Goal: Task Accomplishment & Management: Complete application form

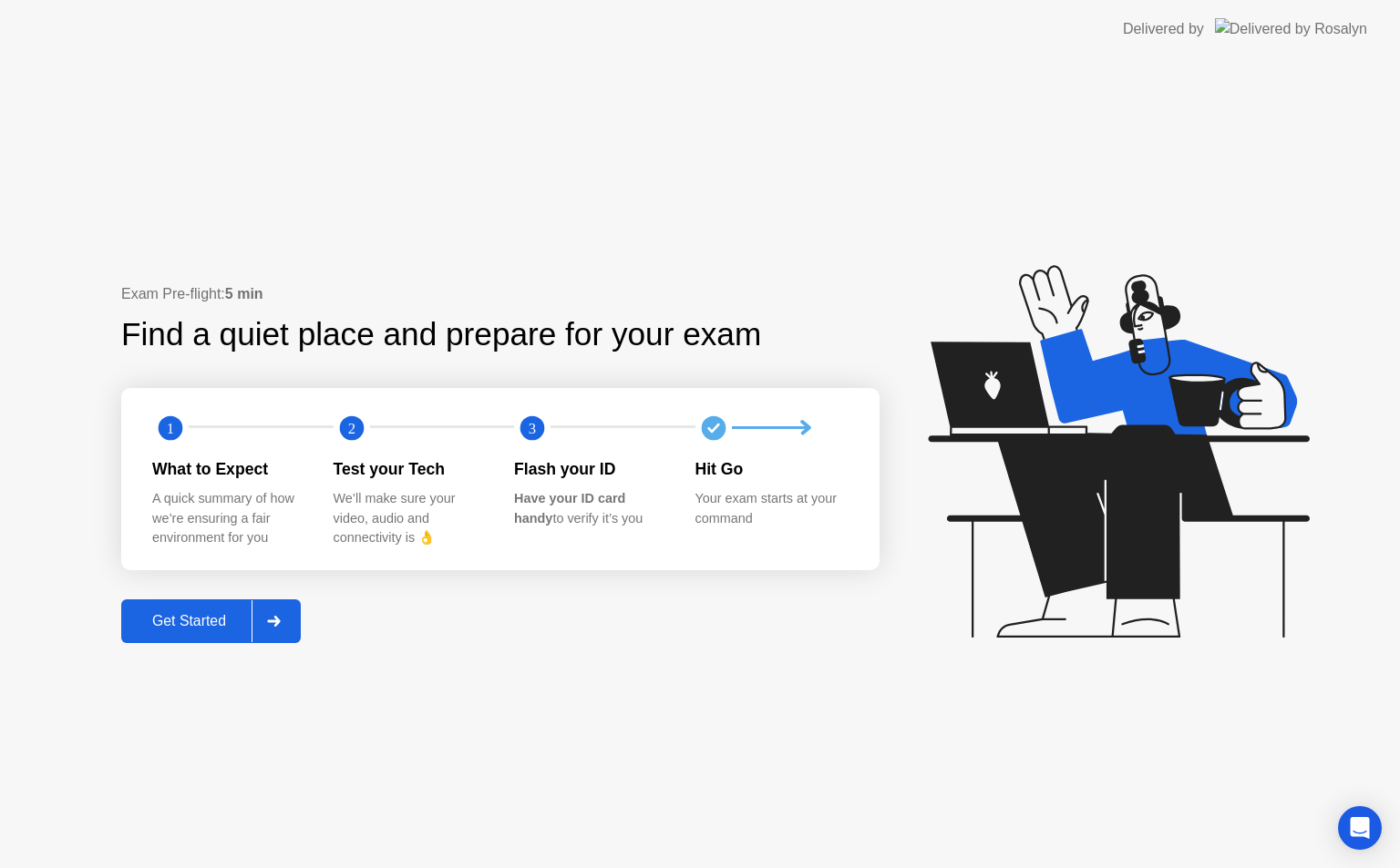
click at [213, 624] on div "Get Started" at bounding box center [188, 621] width 125 height 17
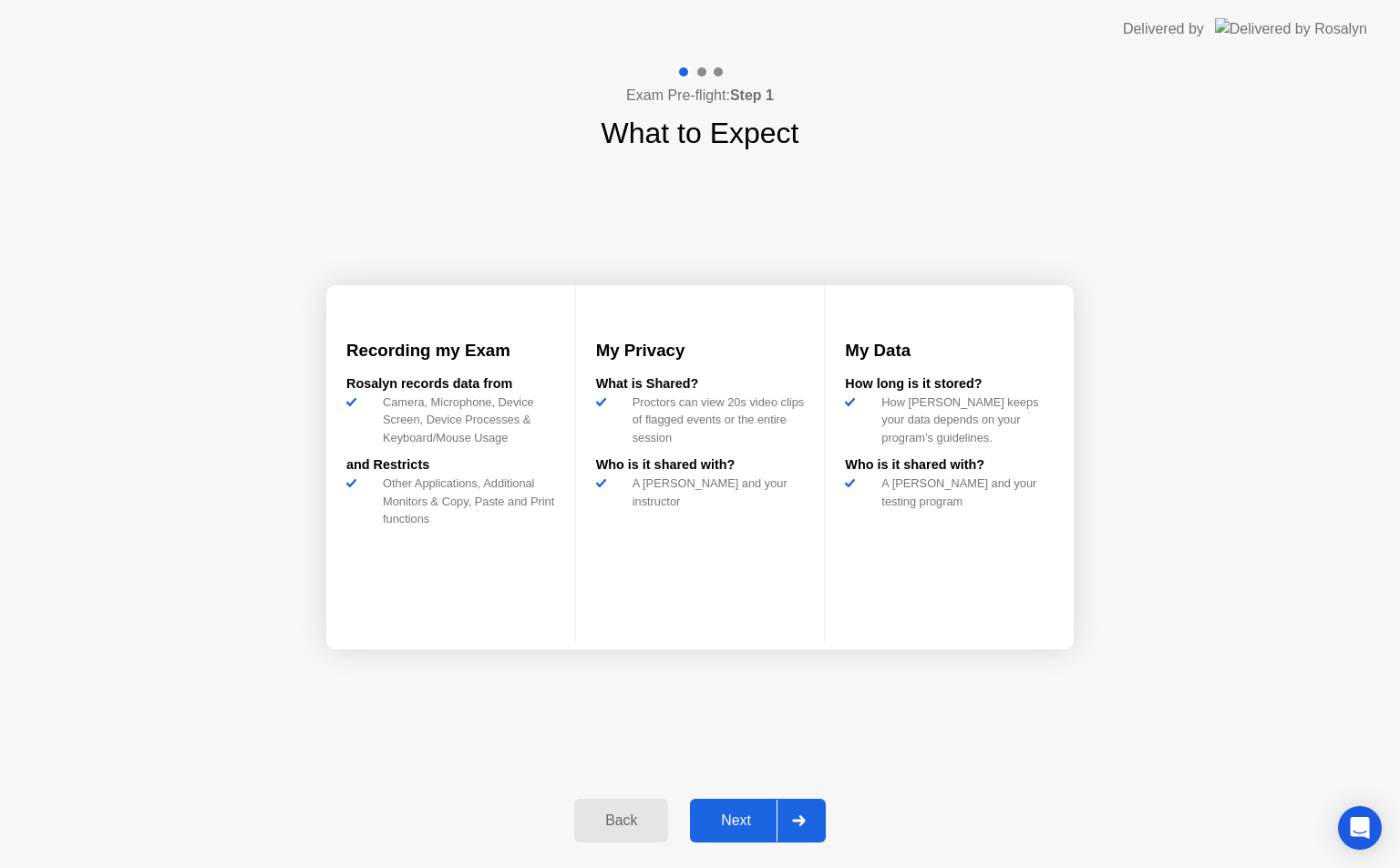
click at [793, 817] on icon at bounding box center [799, 820] width 14 height 11
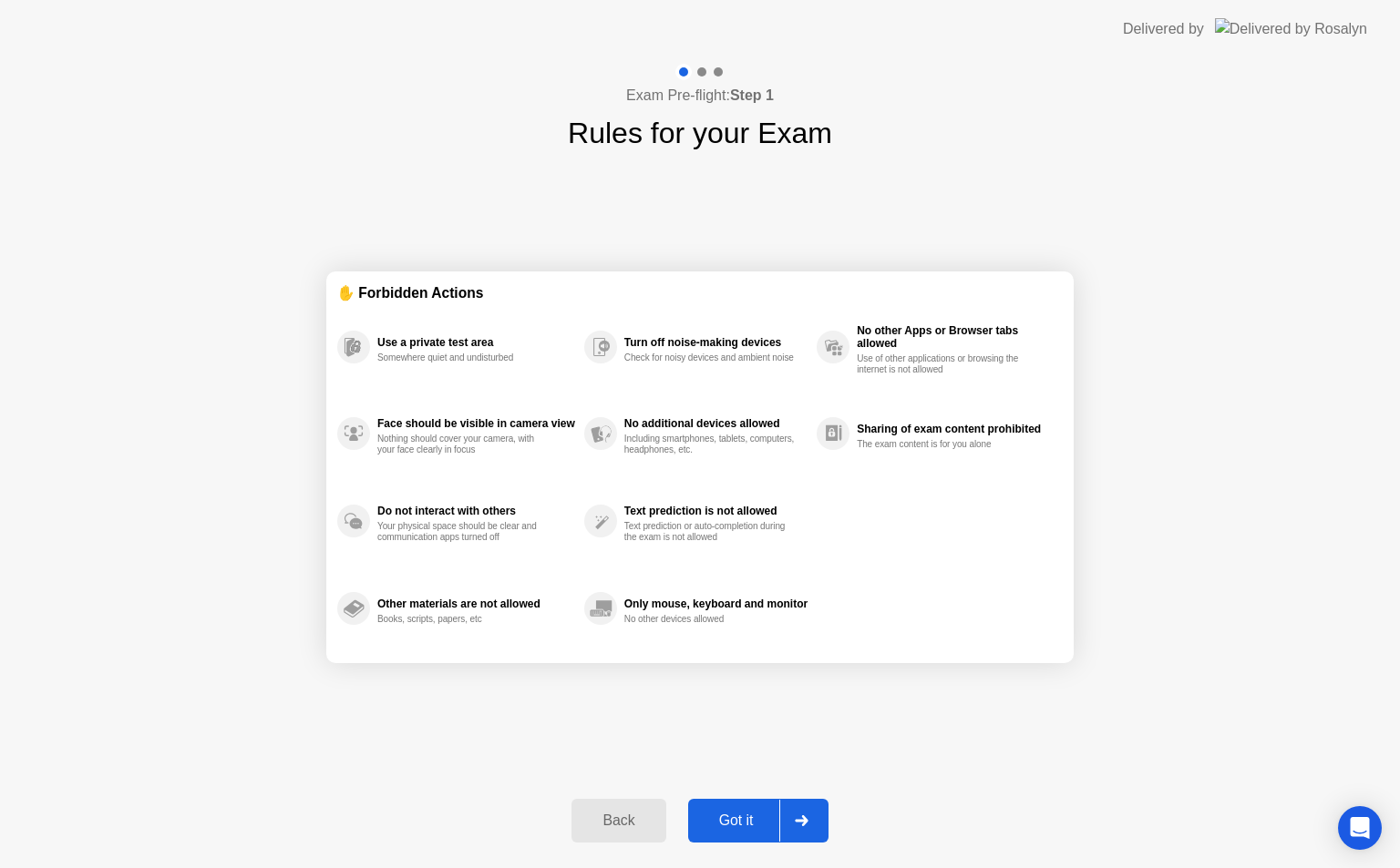
click at [793, 821] on div at bounding box center [801, 821] width 44 height 42
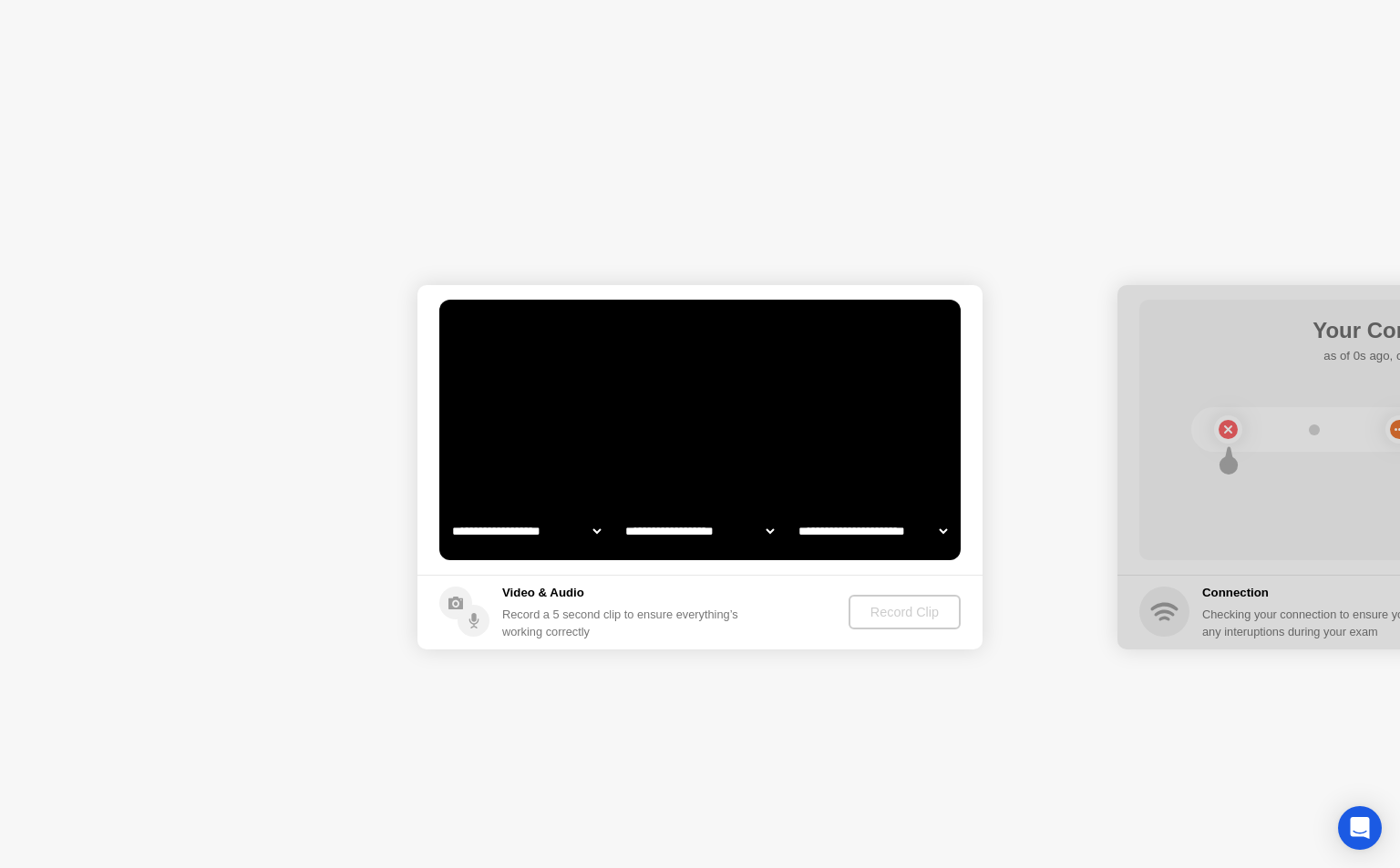
select select "**********"
select select "*******"
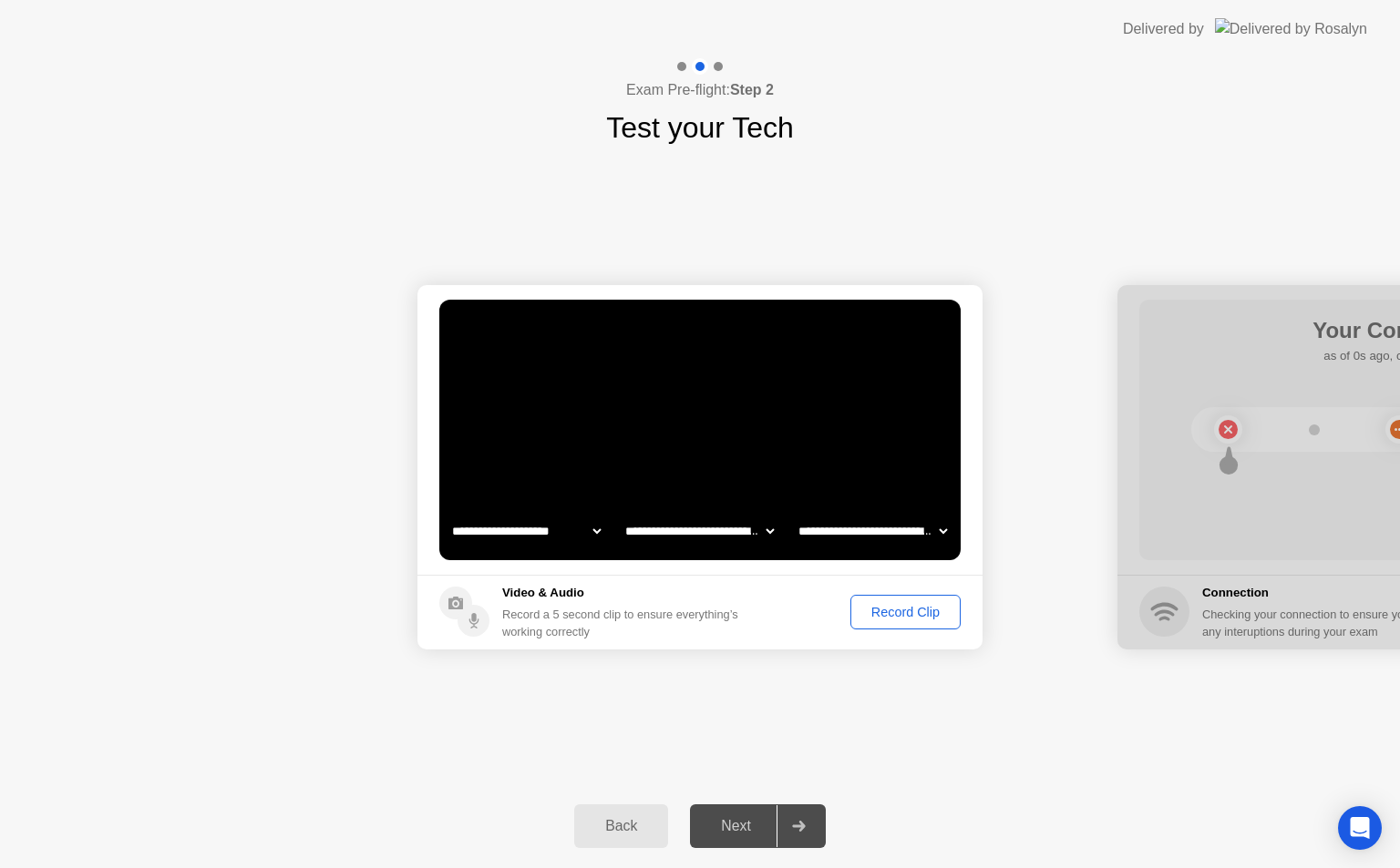
click at [901, 610] on div "Record Clip" at bounding box center [905, 612] width 97 height 15
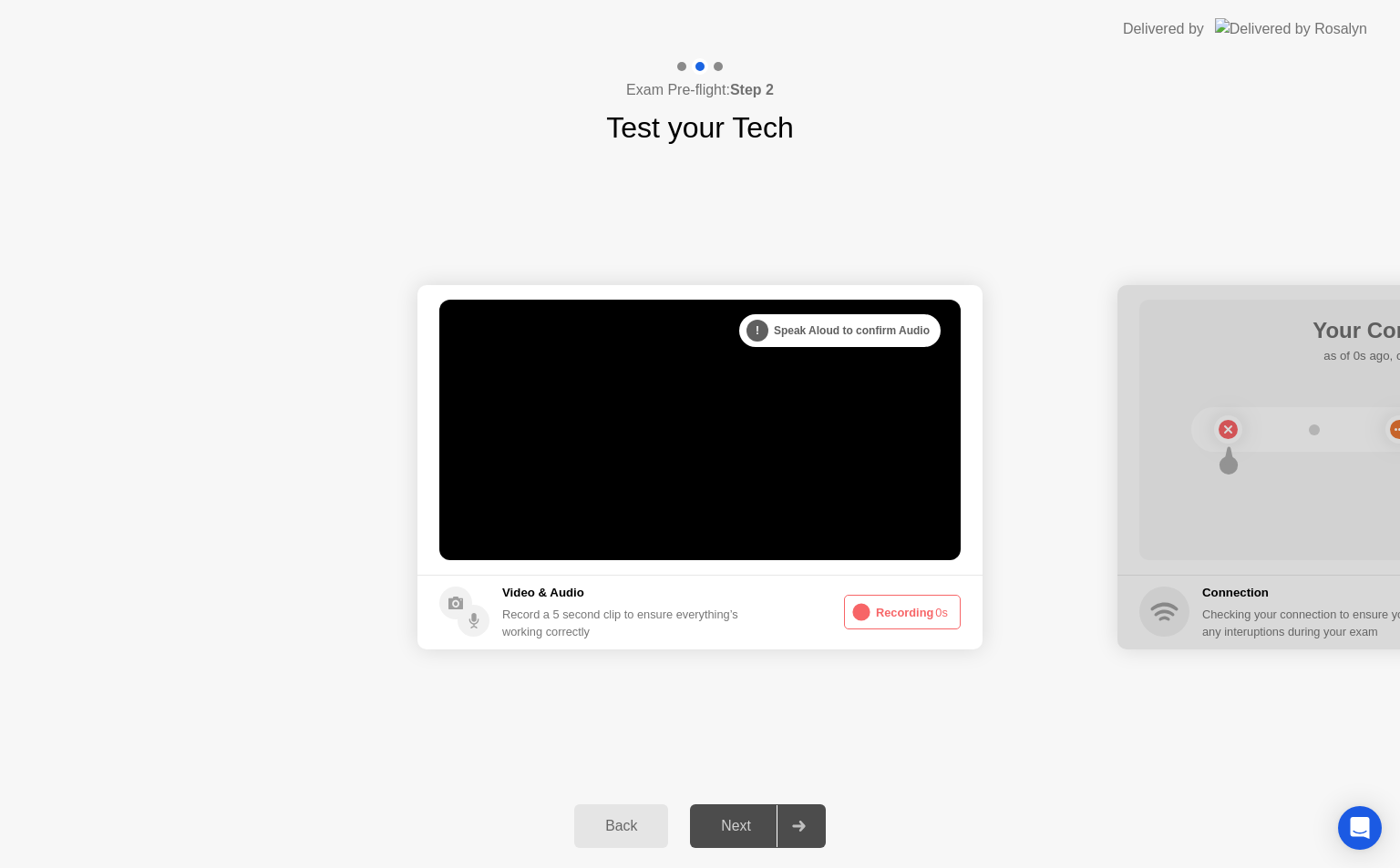
click at [840, 325] on div ". . . Try increasing your lighting" at bounding box center [846, 330] width 188 height 32
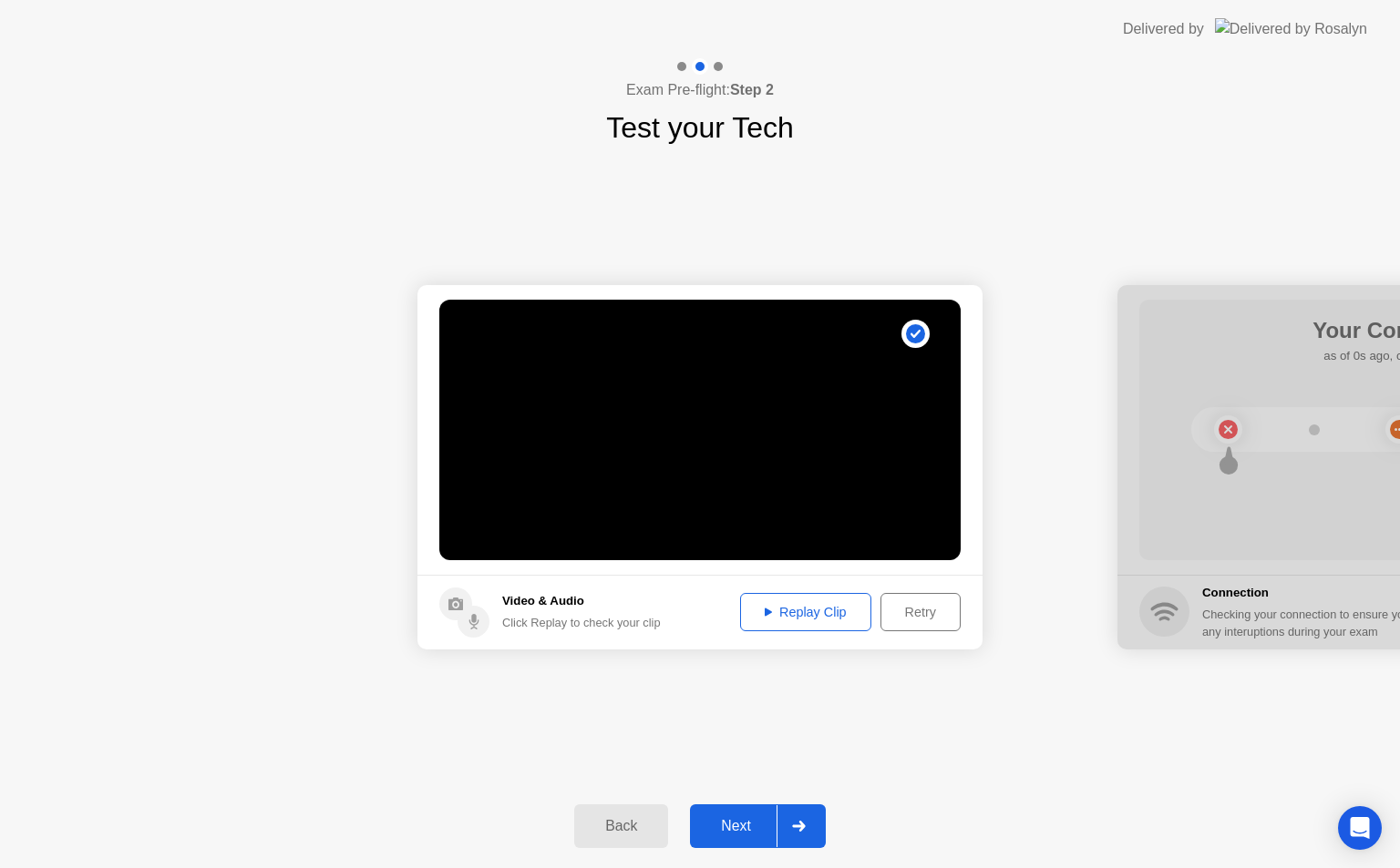
click at [801, 829] on icon at bounding box center [799, 826] width 14 height 11
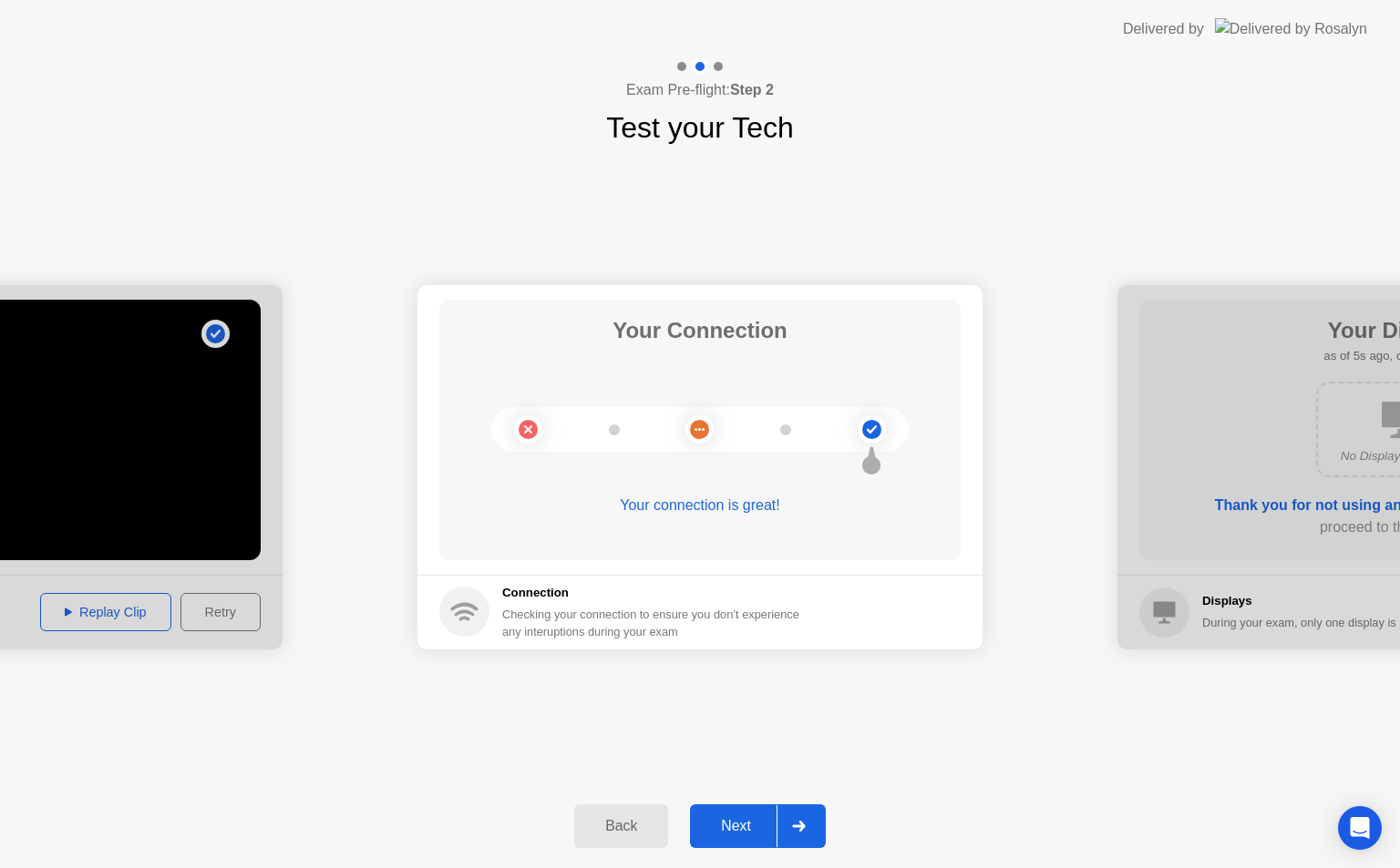
click at [795, 822] on icon at bounding box center [799, 826] width 14 height 11
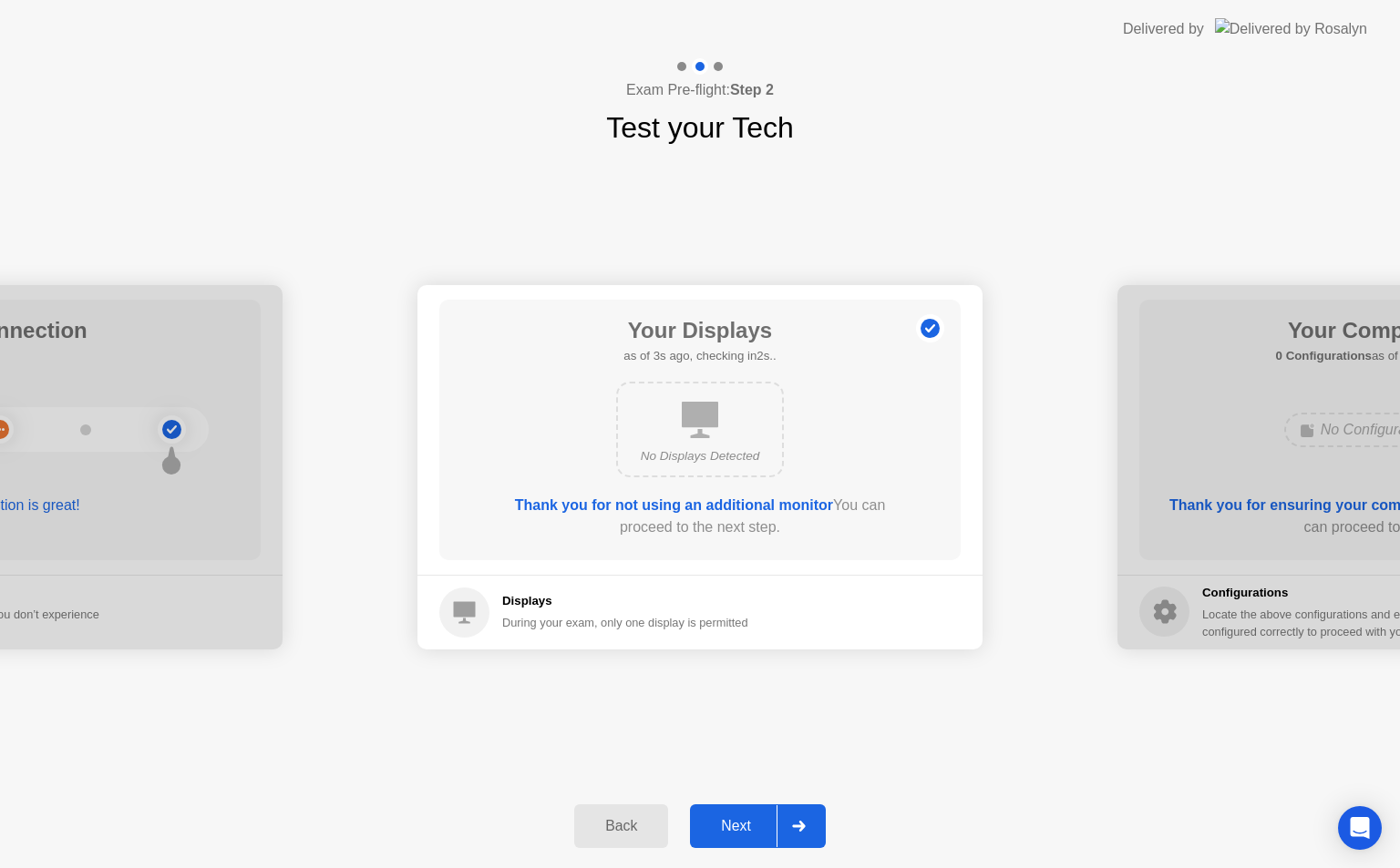
click at [792, 823] on div at bounding box center [798, 826] width 44 height 42
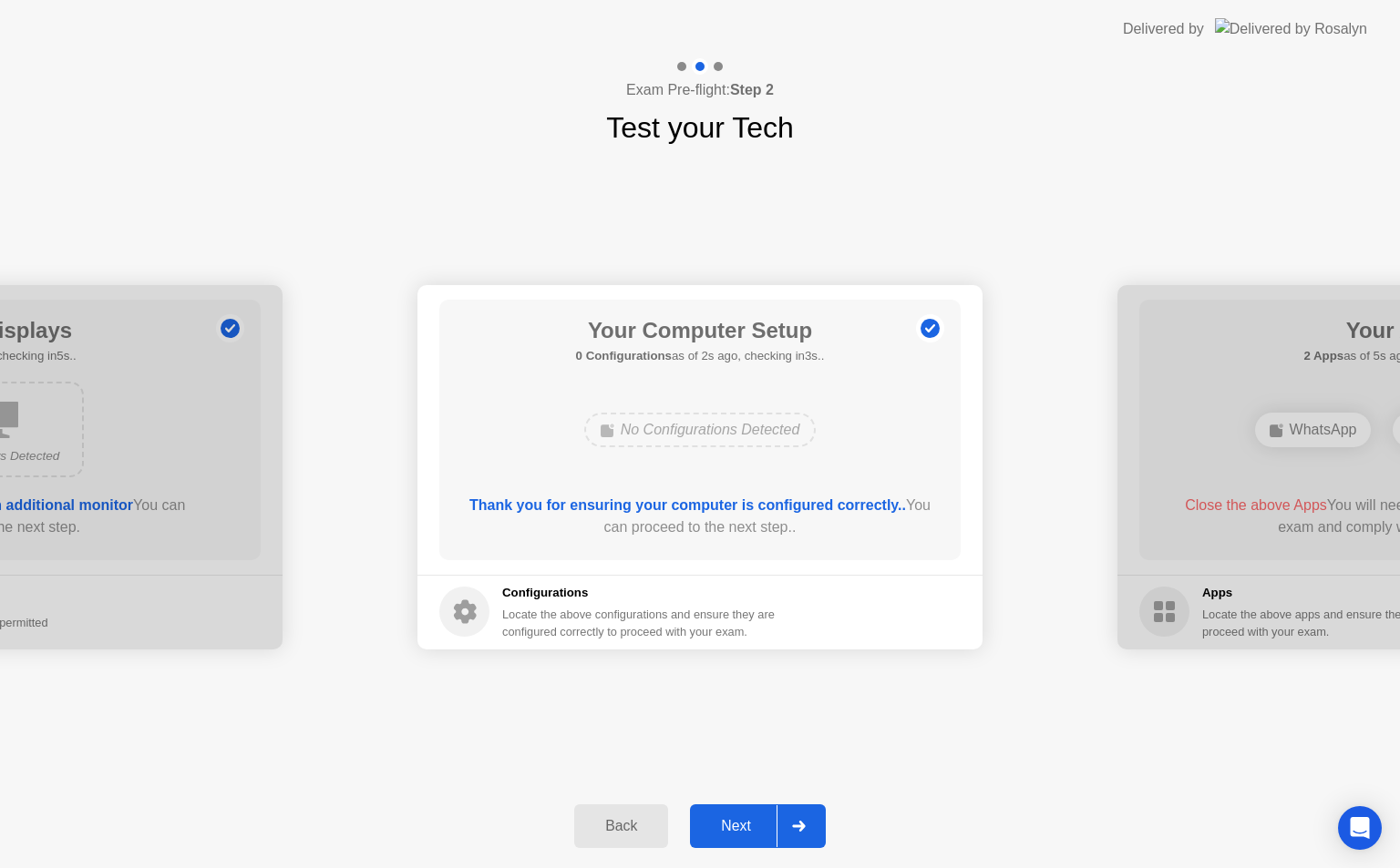
click at [792, 825] on div at bounding box center [798, 826] width 44 height 42
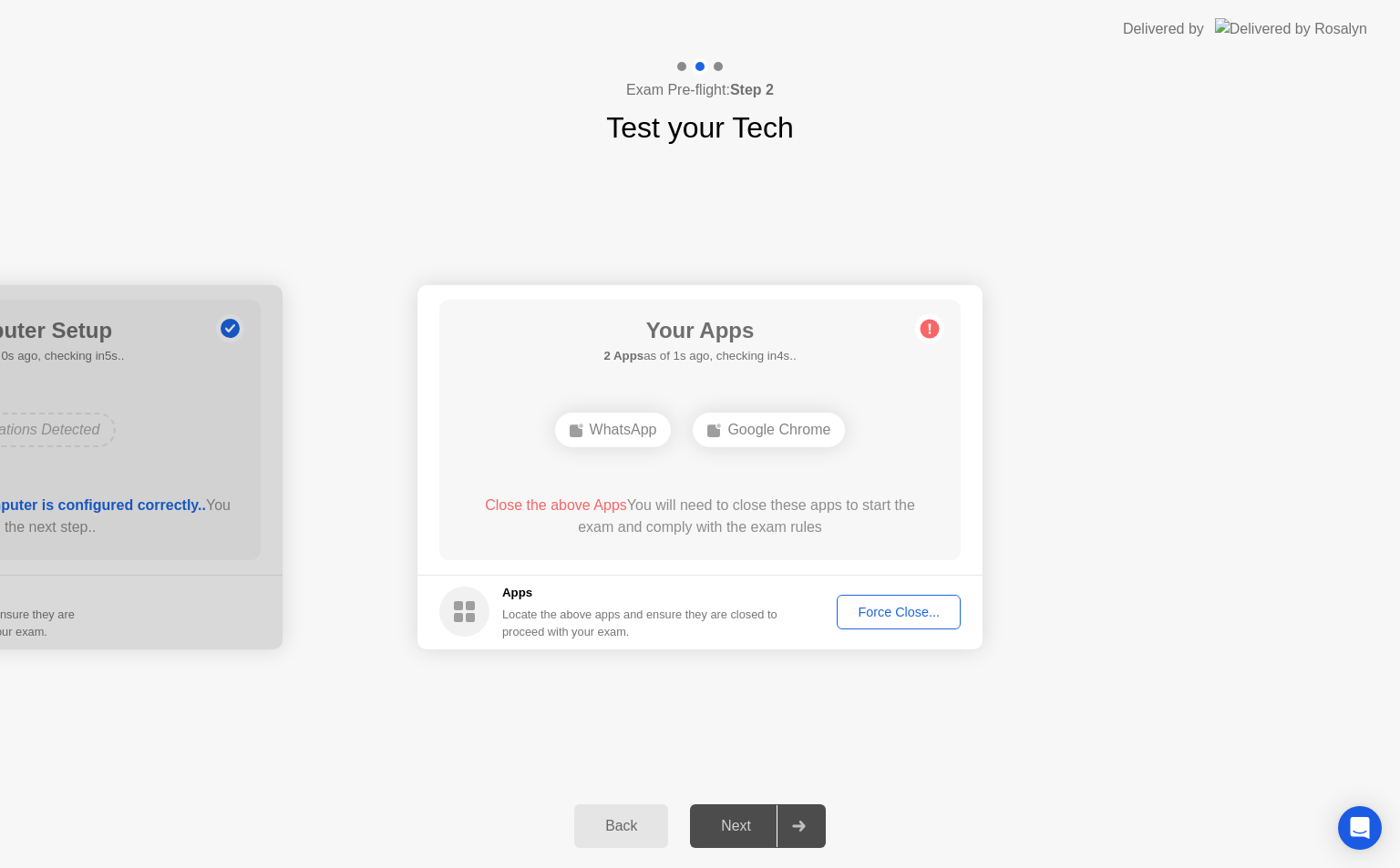
click at [891, 611] on div "Force Close..." at bounding box center [898, 612] width 111 height 15
click at [895, 611] on div "Force Close..." at bounding box center [898, 612] width 111 height 15
click at [871, 615] on div "Force Close..." at bounding box center [898, 612] width 111 height 15
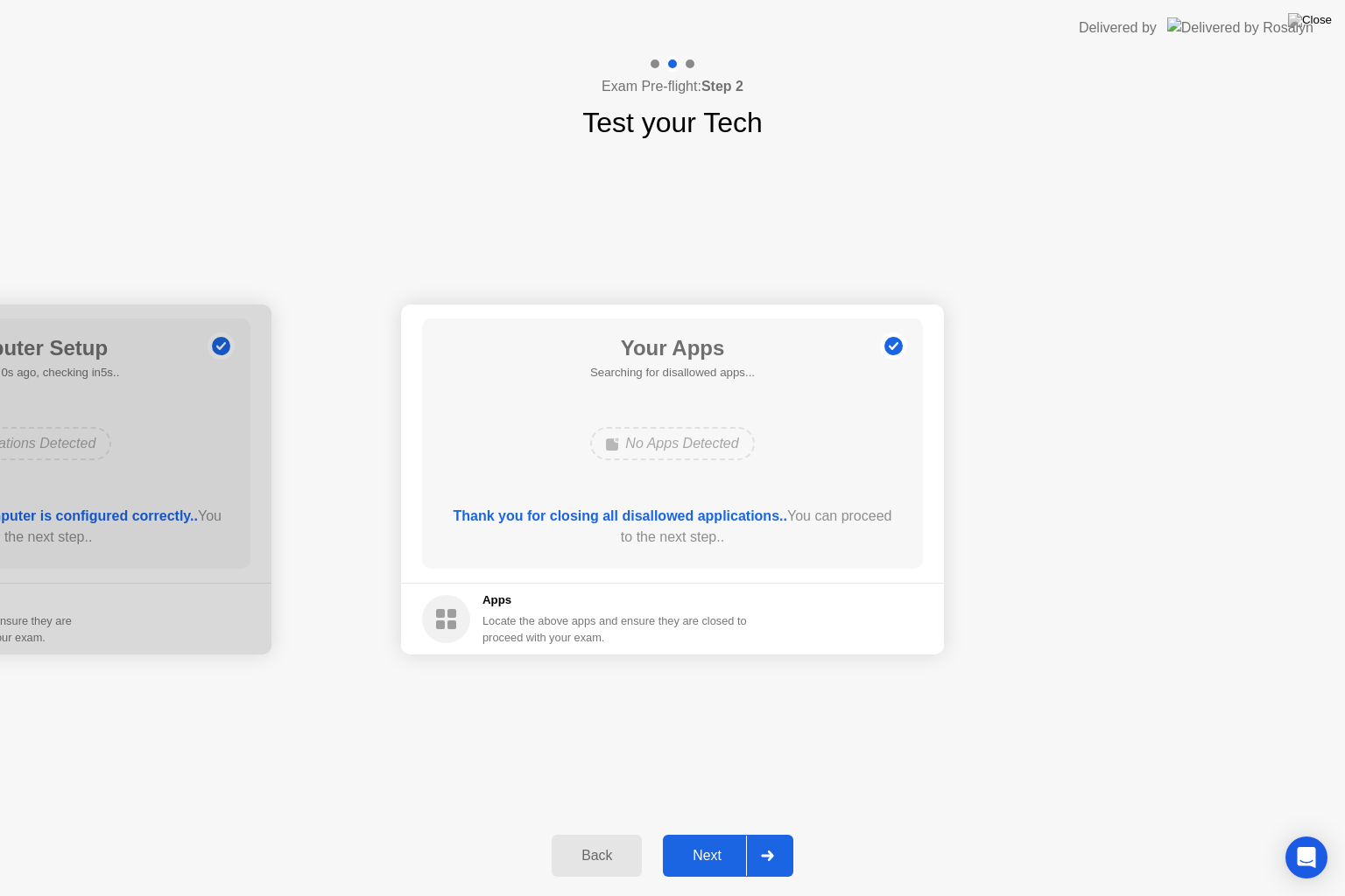
click at [767, 833] on div at bounding box center [766, 855] width 42 height 41
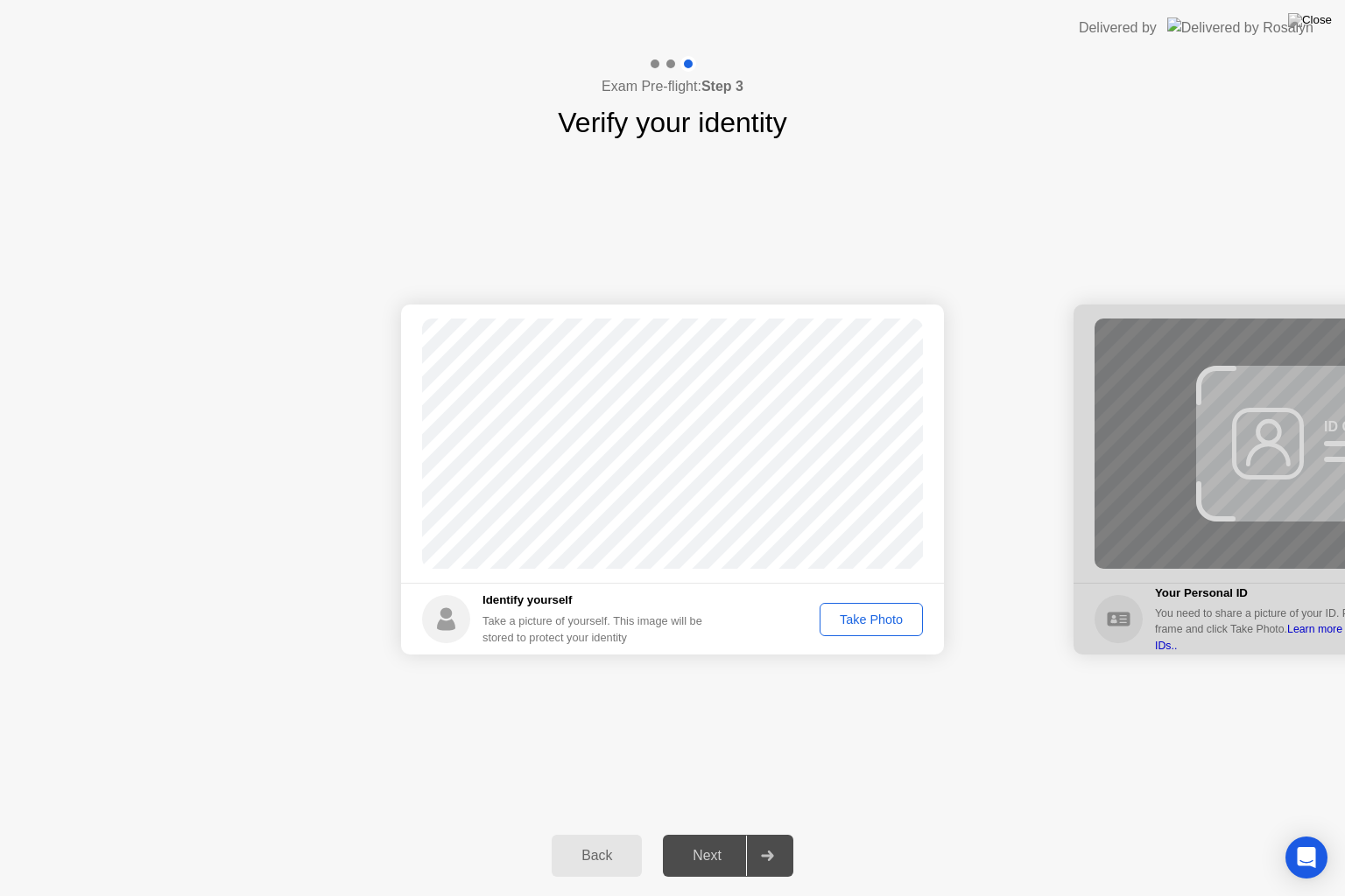
click at [855, 622] on div "Take Photo" at bounding box center [871, 619] width 91 height 14
click at [873, 618] on div "Retake" at bounding box center [882, 619] width 68 height 14
click at [873, 618] on div "Take Photo" at bounding box center [871, 619] width 91 height 14
click at [867, 615] on div "Retake" at bounding box center [882, 619] width 68 height 14
click at [867, 615] on div "Take Photo" at bounding box center [871, 619] width 91 height 14
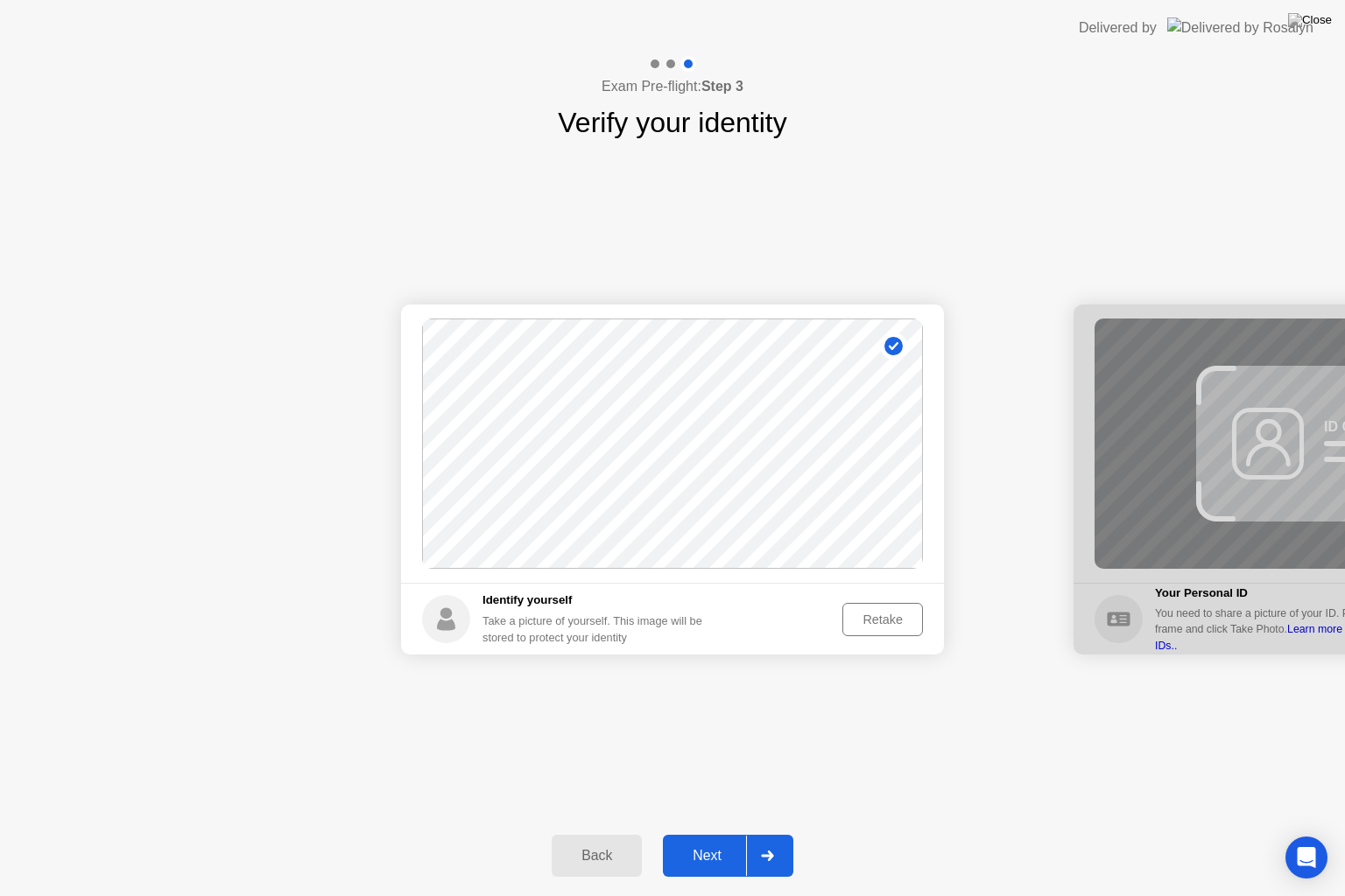
click at [770, 833] on icon at bounding box center [766, 855] width 12 height 10
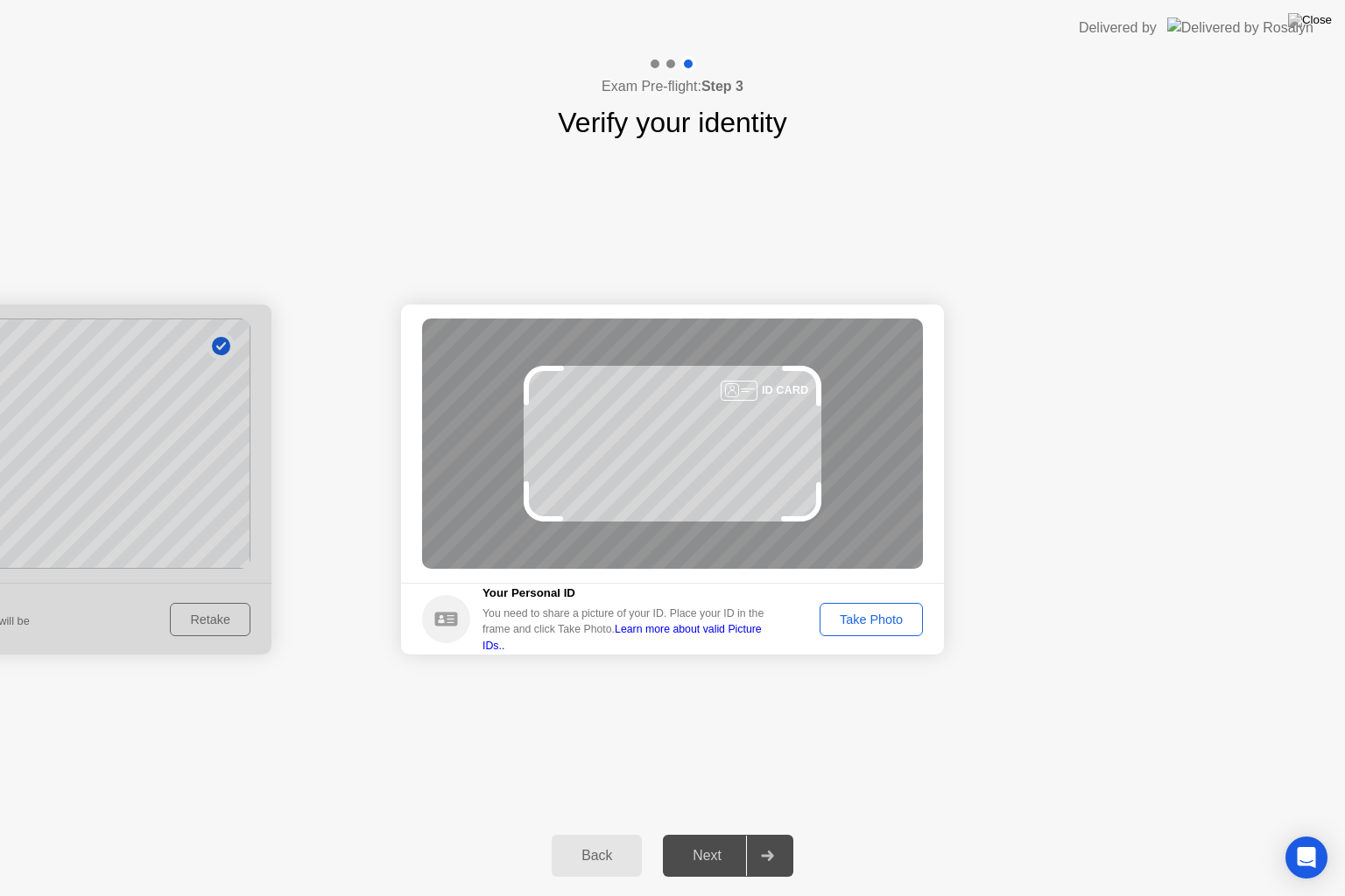
click at [866, 616] on div "Take Photo" at bounding box center [871, 619] width 91 height 14
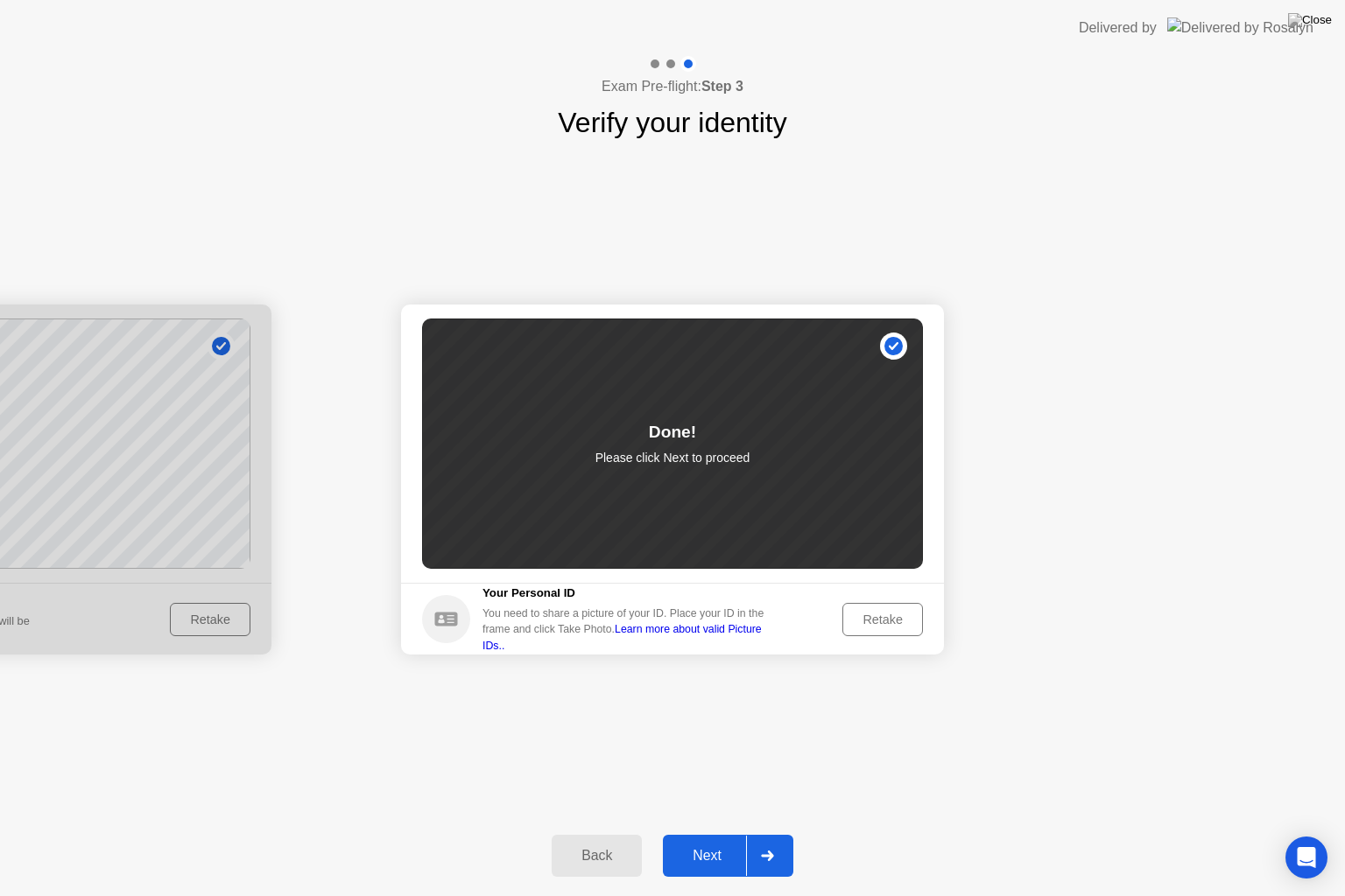
click at [779, 833] on div at bounding box center [766, 855] width 42 height 41
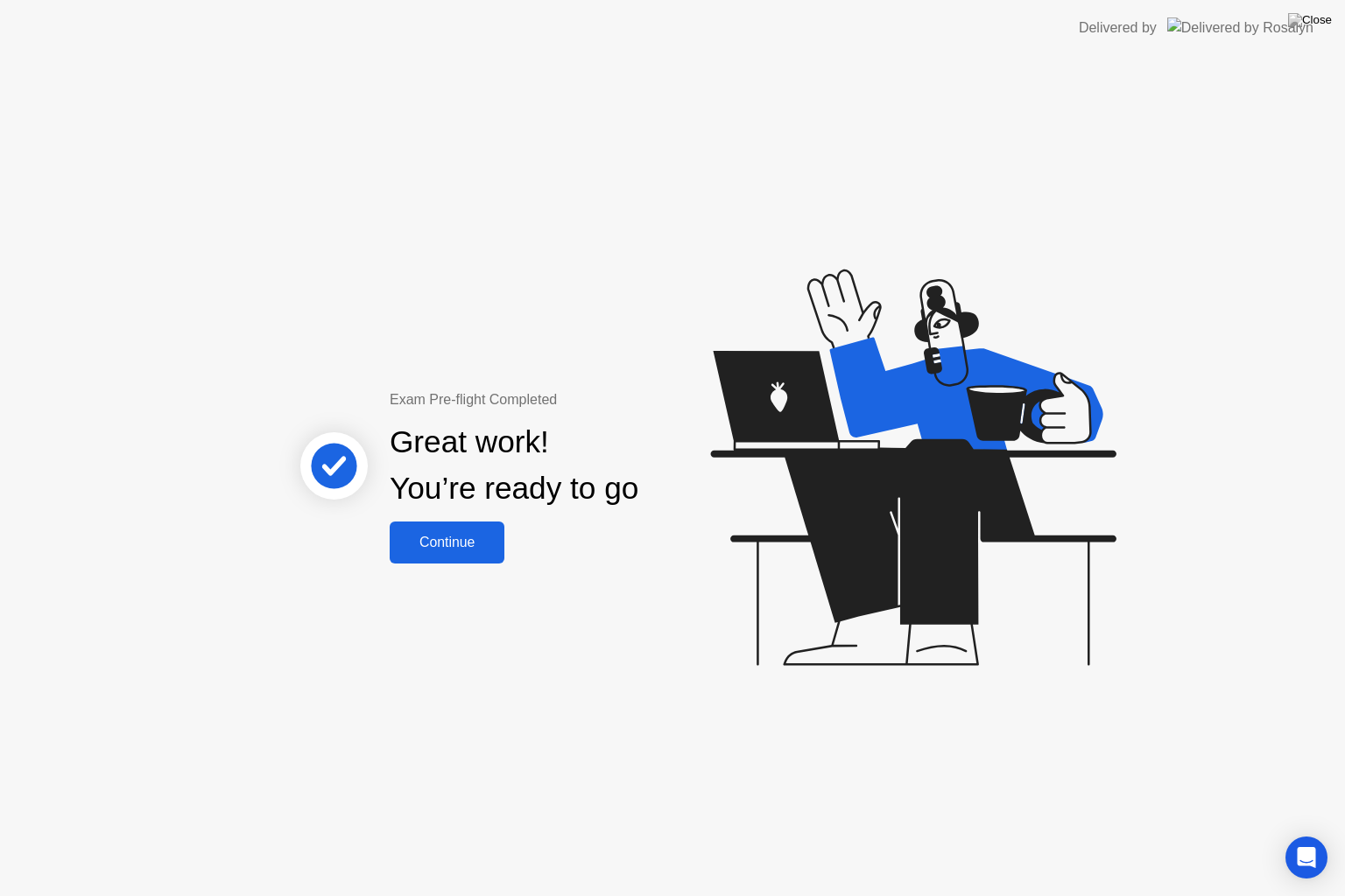
click at [434, 545] on div "Continue" at bounding box center [447, 543] width 105 height 16
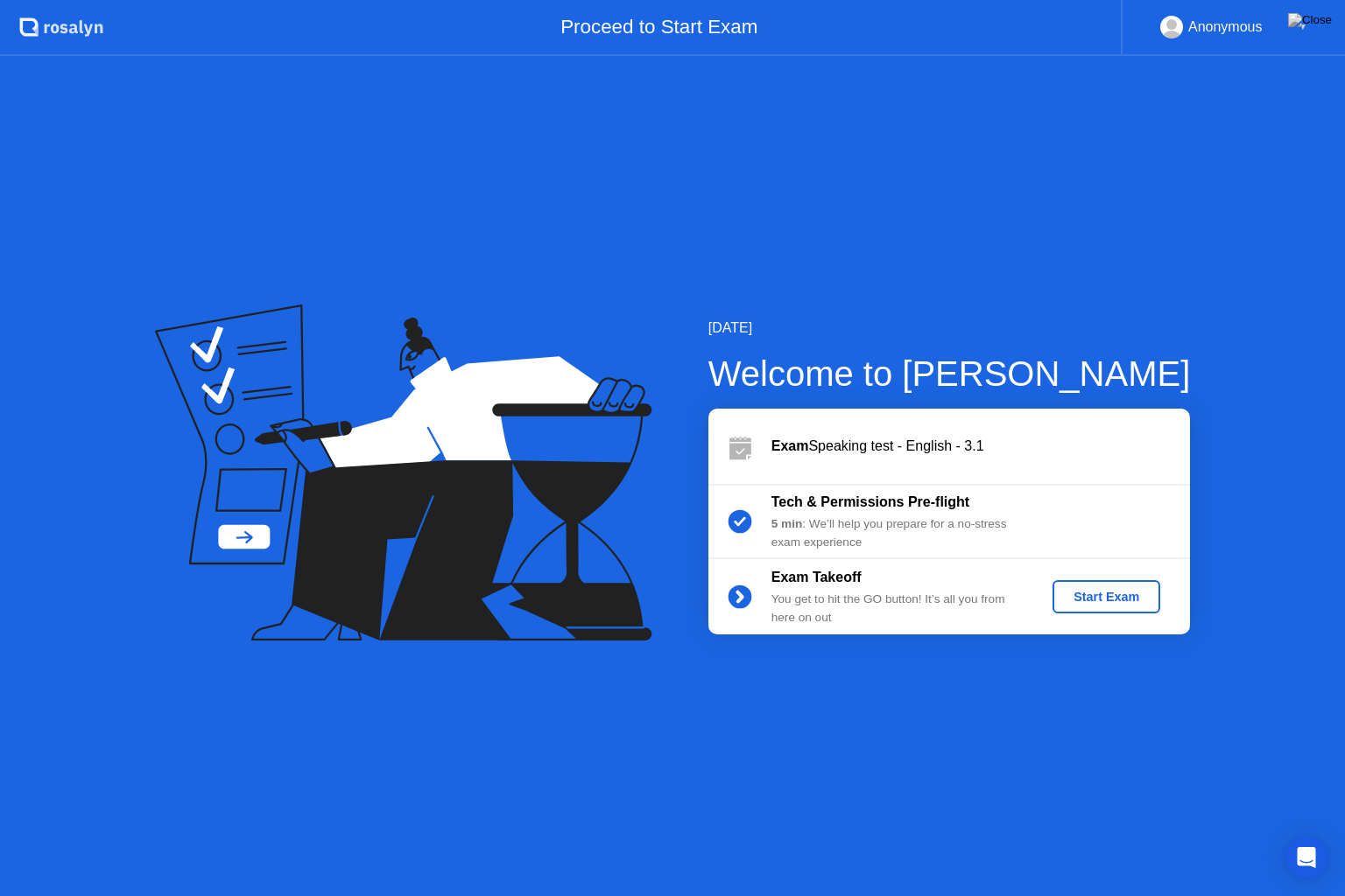
click at [1105, 602] on div "Start Exam" at bounding box center [1106, 596] width 93 height 14
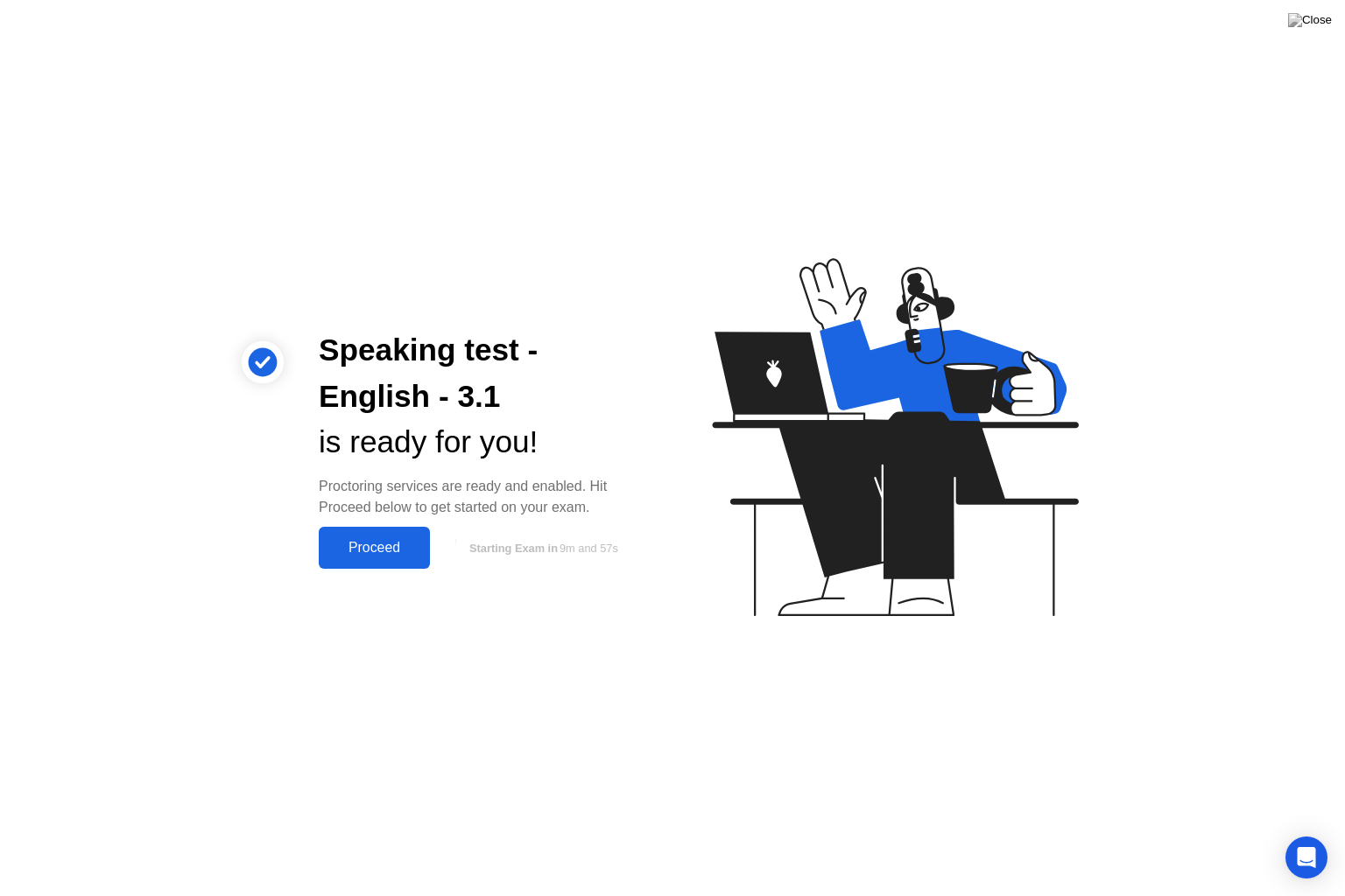
click at [372, 546] on div "Proceed" at bounding box center [374, 547] width 101 height 16
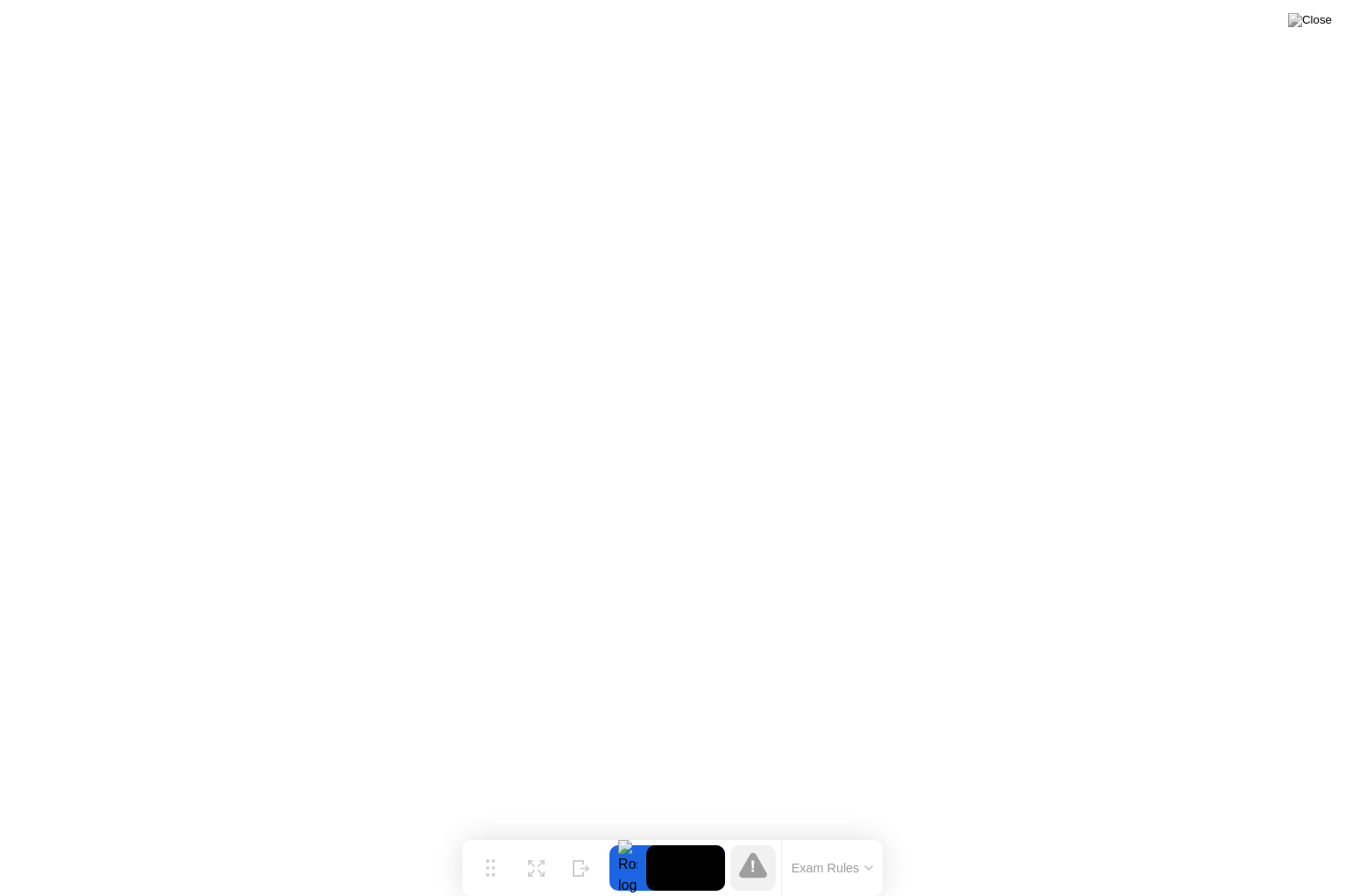
click at [681, 833] on video at bounding box center [686, 868] width 79 height 45
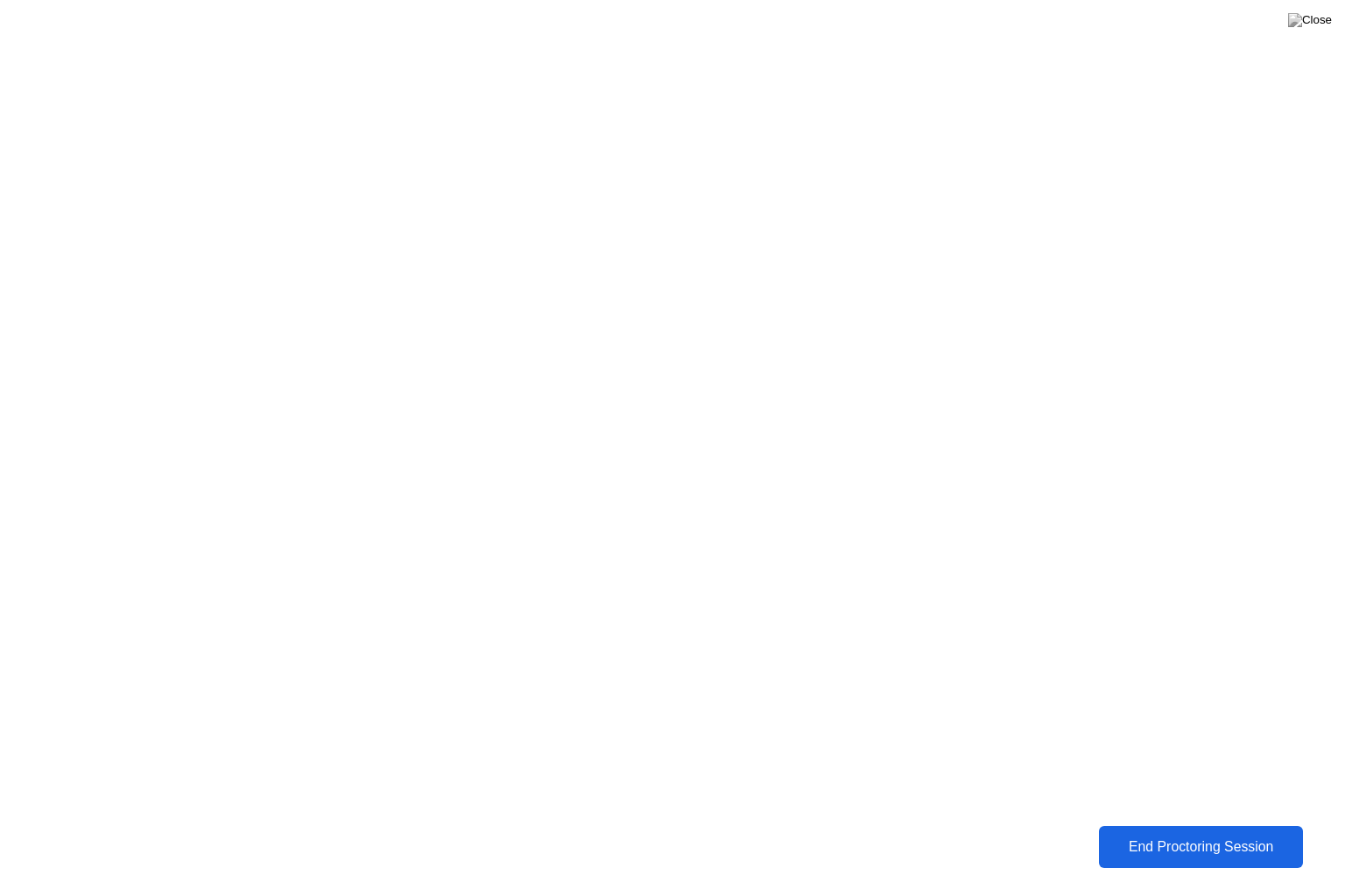
click at [1196, 833] on div "End Proctoring Session" at bounding box center [1200, 847] width 196 height 16
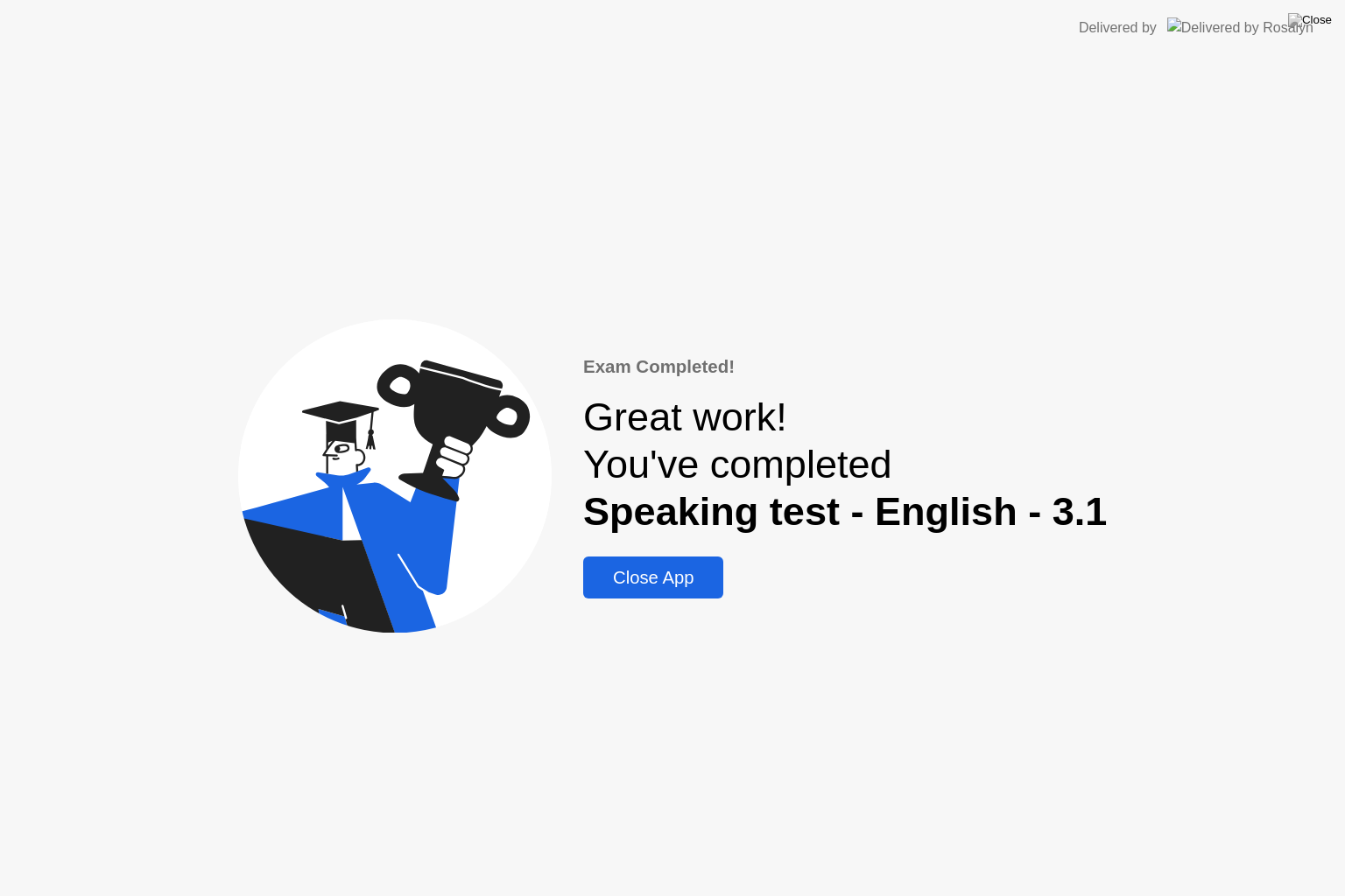
click at [681, 581] on div "Close App" at bounding box center [652, 578] width 129 height 20
